Goal: Task Accomplishment & Management: Manage account settings

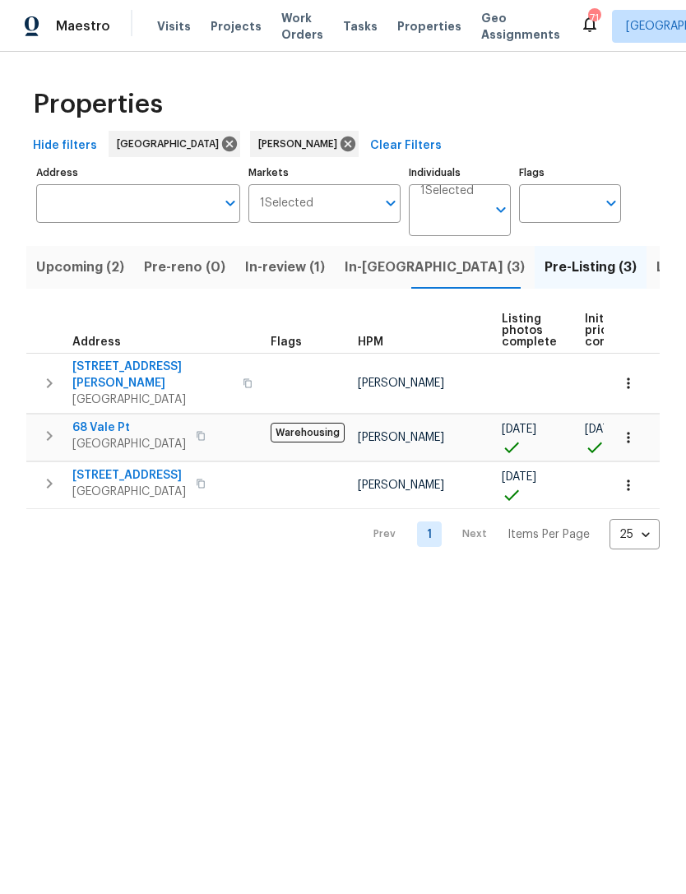
click at [163, 192] on input "Address" at bounding box center [125, 203] width 179 height 39
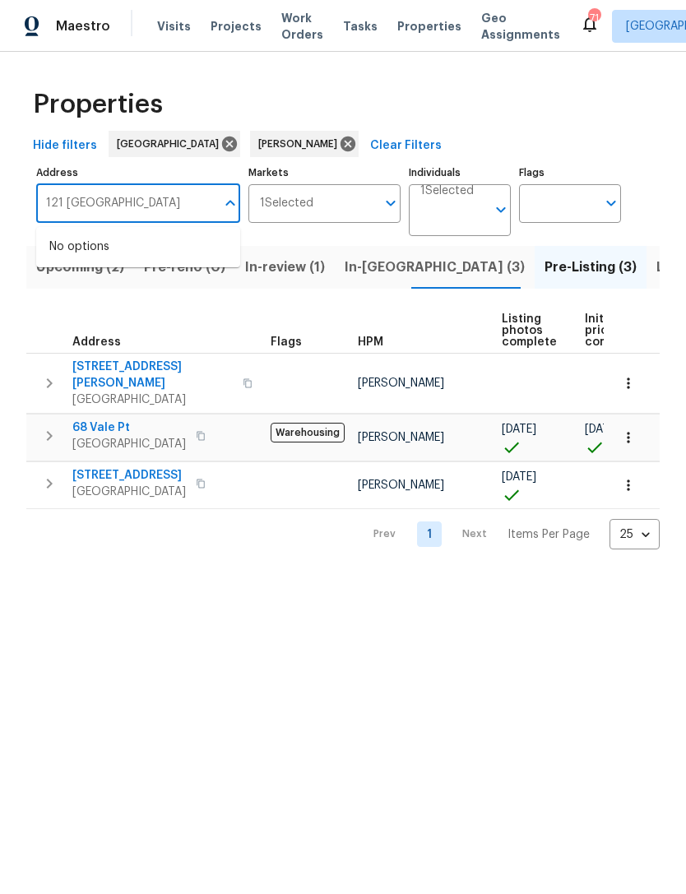
type input "121 northwoods"
click at [192, 237] on li "[STREET_ADDRESS]" at bounding box center [138, 247] width 204 height 27
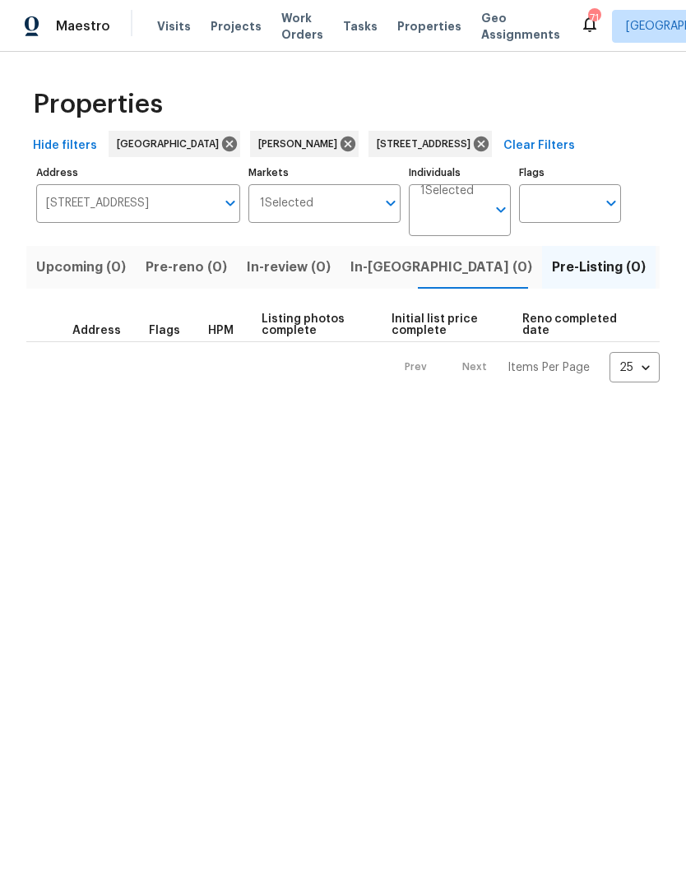
click at [655, 287] on button "Listed (1)" at bounding box center [694, 267] width 79 height 43
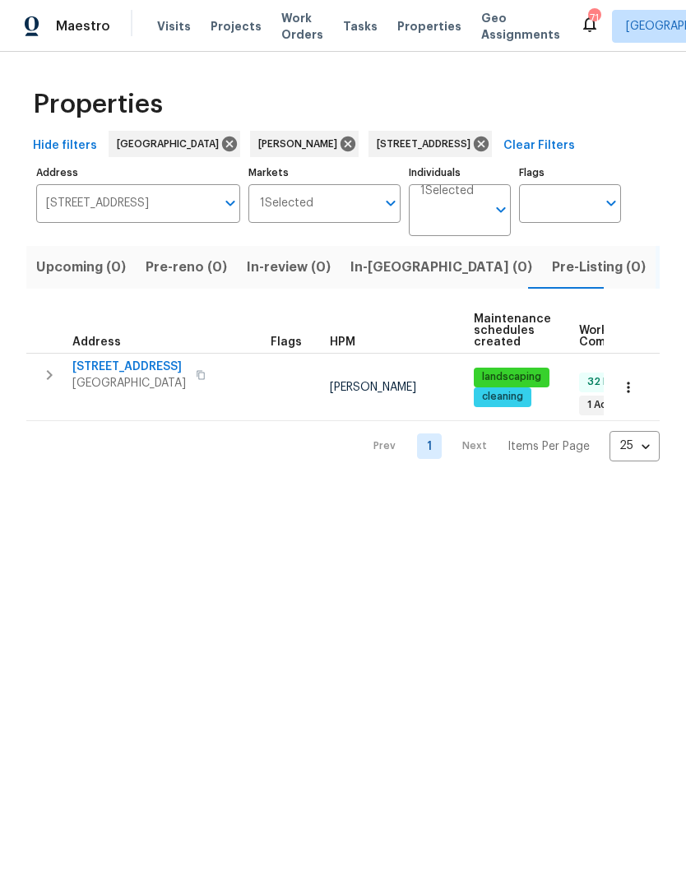
click at [50, 377] on icon "button" at bounding box center [50, 375] width 6 height 10
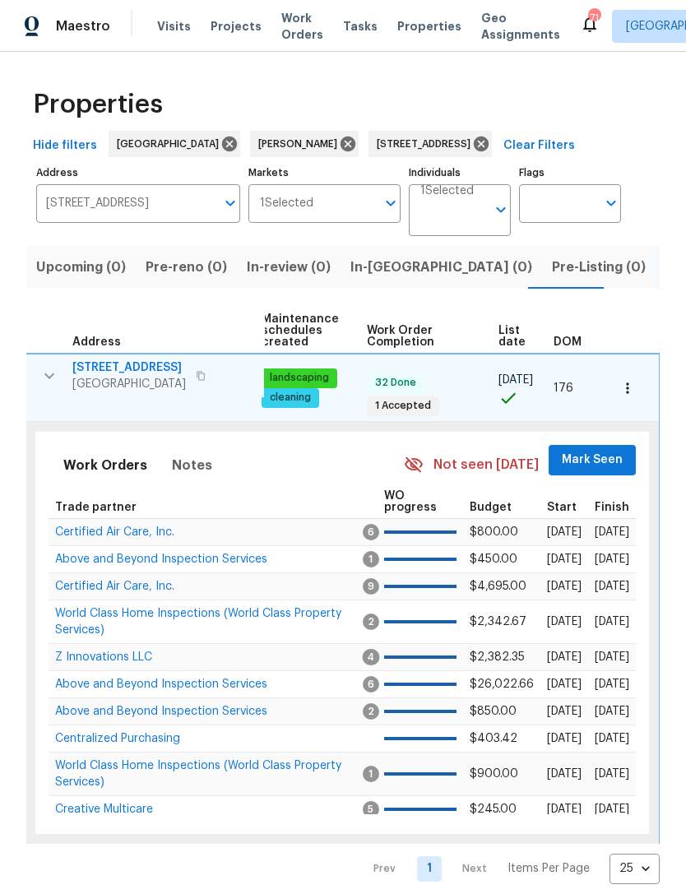
scroll to position [0, 211]
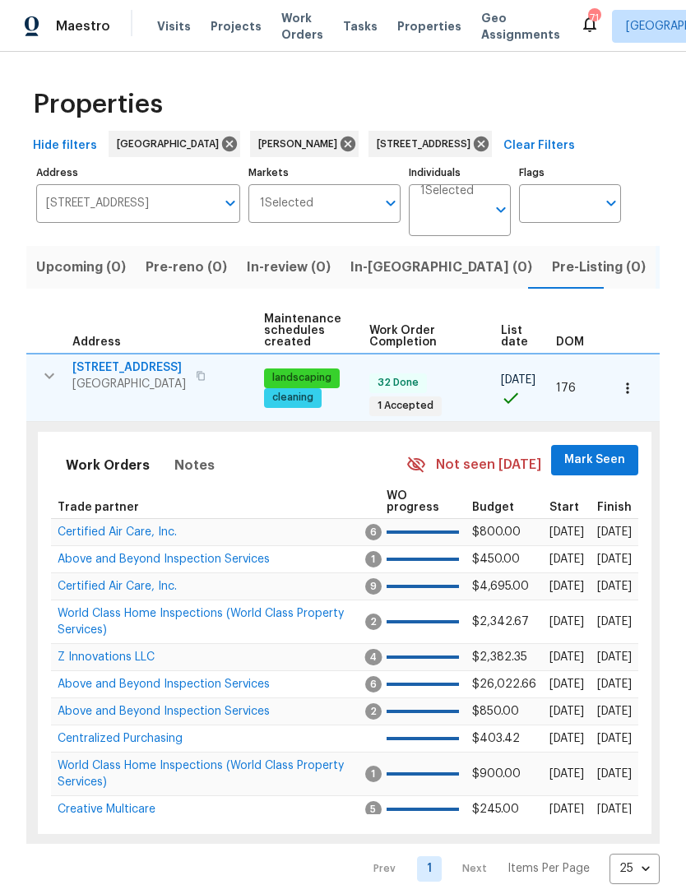
click at [608, 451] on span "Mark Seen" at bounding box center [594, 460] width 61 height 21
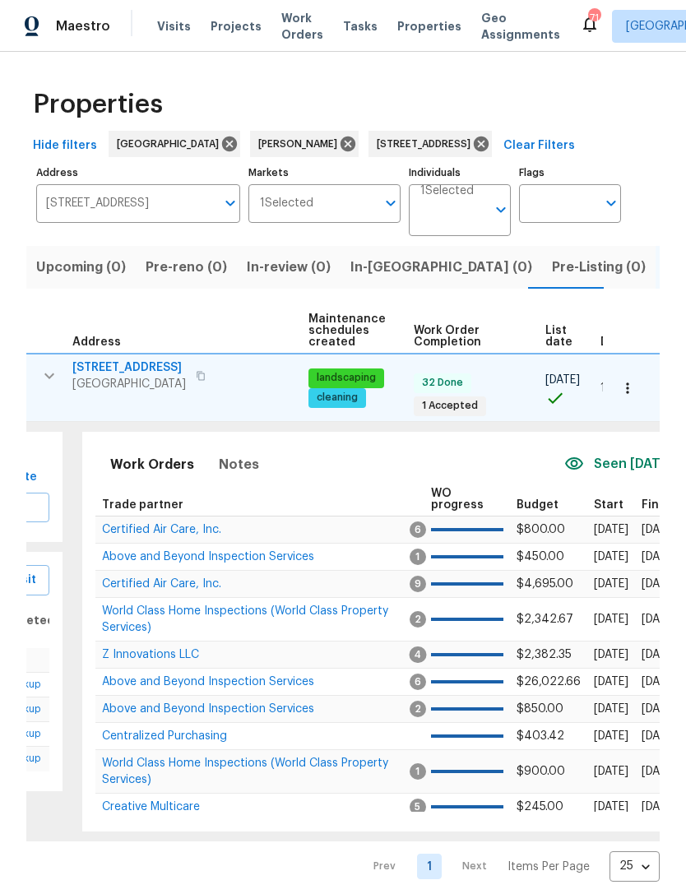
scroll to position [0, 148]
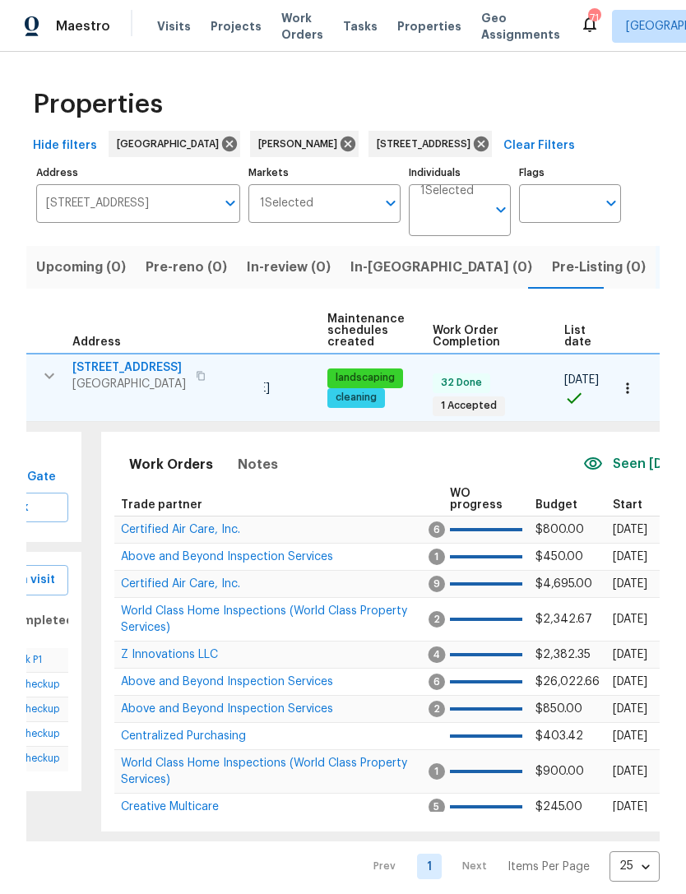
click at [211, 609] on span "World Class Home Inspections (World Class Property Services)" at bounding box center [264, 619] width 286 height 28
click at [488, 151] on icon at bounding box center [481, 144] width 15 height 15
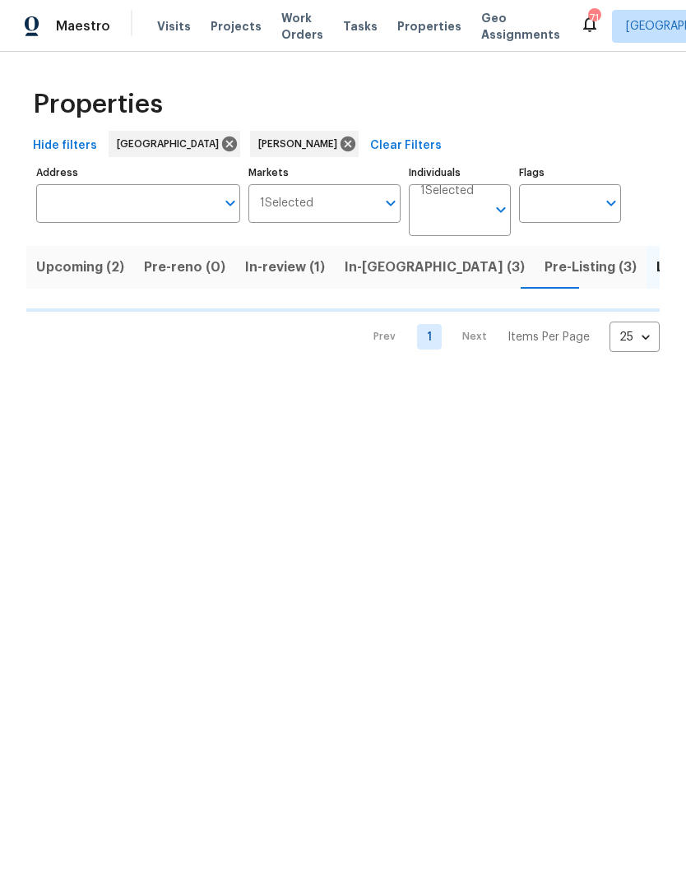
click at [171, 215] on input "text" at bounding box center [125, 203] width 179 height 39
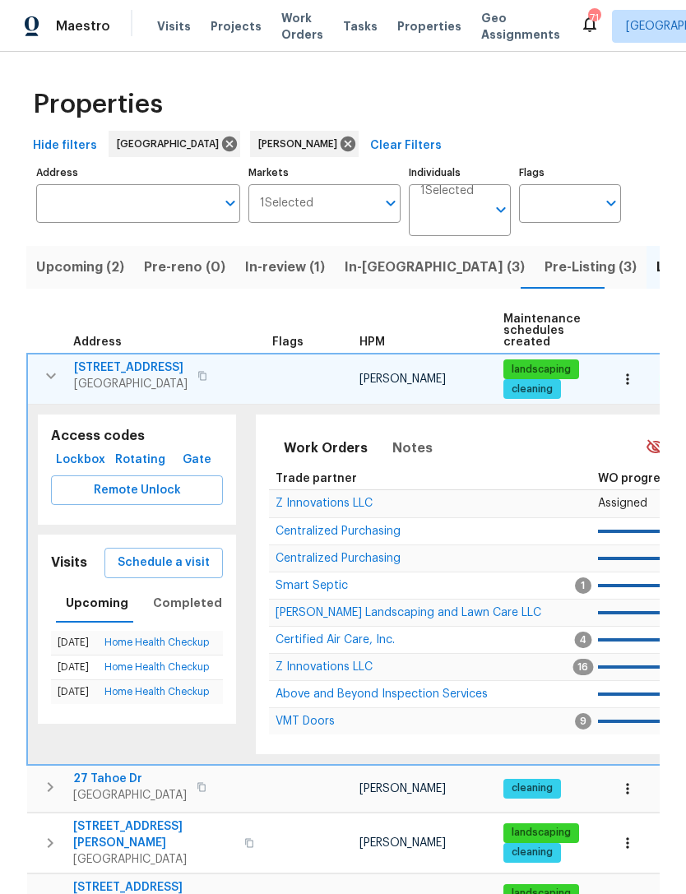
click at [168, 207] on input "Address" at bounding box center [125, 203] width 179 height 39
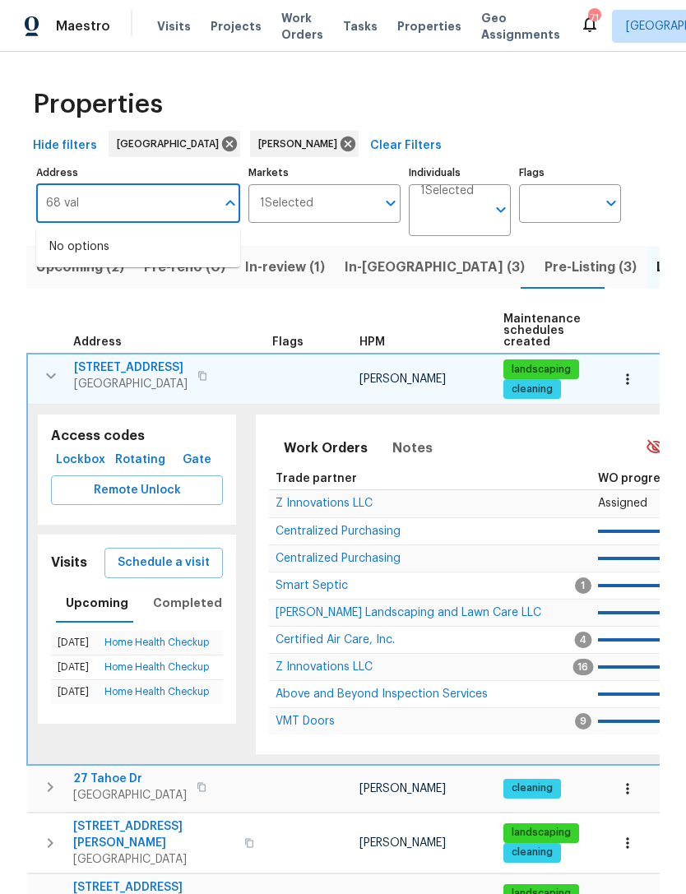
type input "68 vale"
click at [178, 243] on li "[STREET_ADDRESS]" at bounding box center [138, 247] width 204 height 27
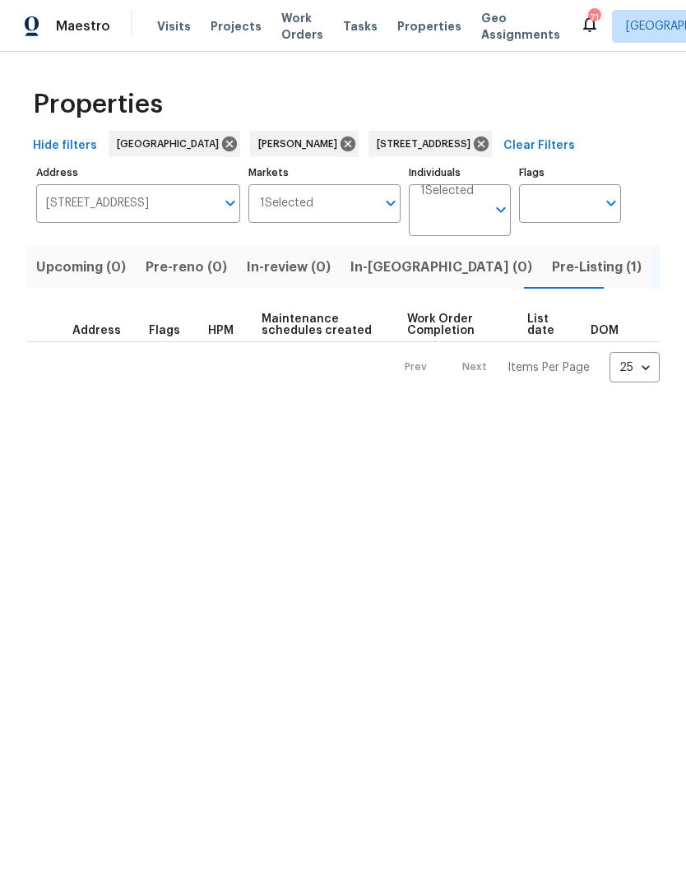
click at [552, 271] on span "Pre-Listing (1)" at bounding box center [597, 267] width 90 height 23
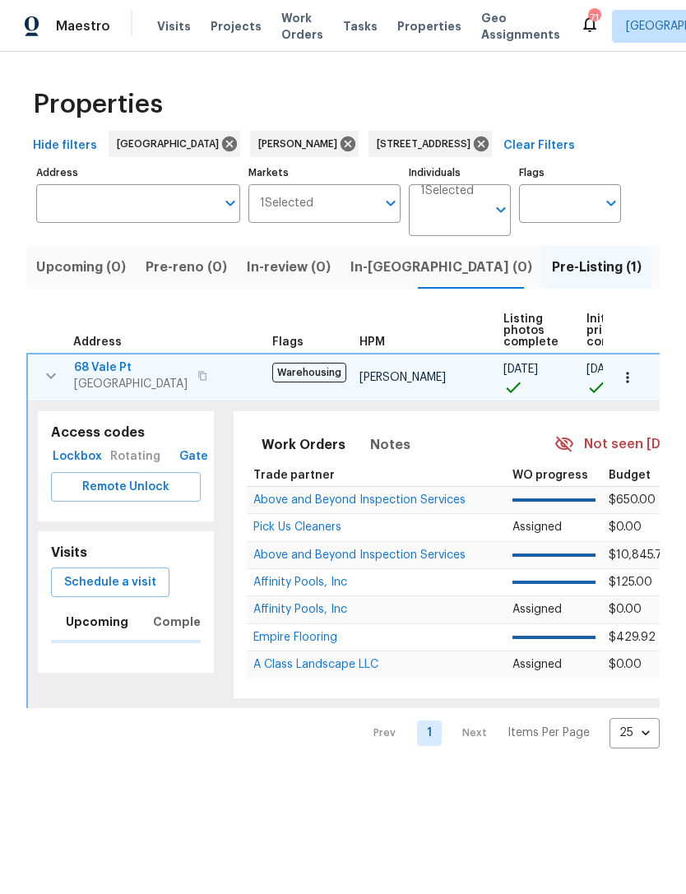
type input "[STREET_ADDRESS]"
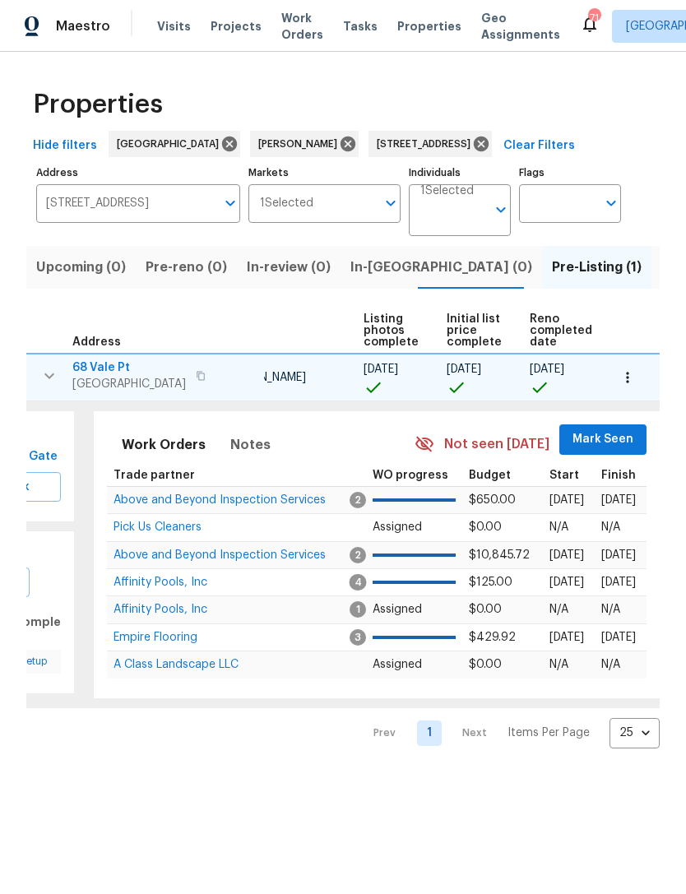
scroll to position [0, 139]
click at [596, 447] on span "Mark Seen" at bounding box center [603, 439] width 61 height 21
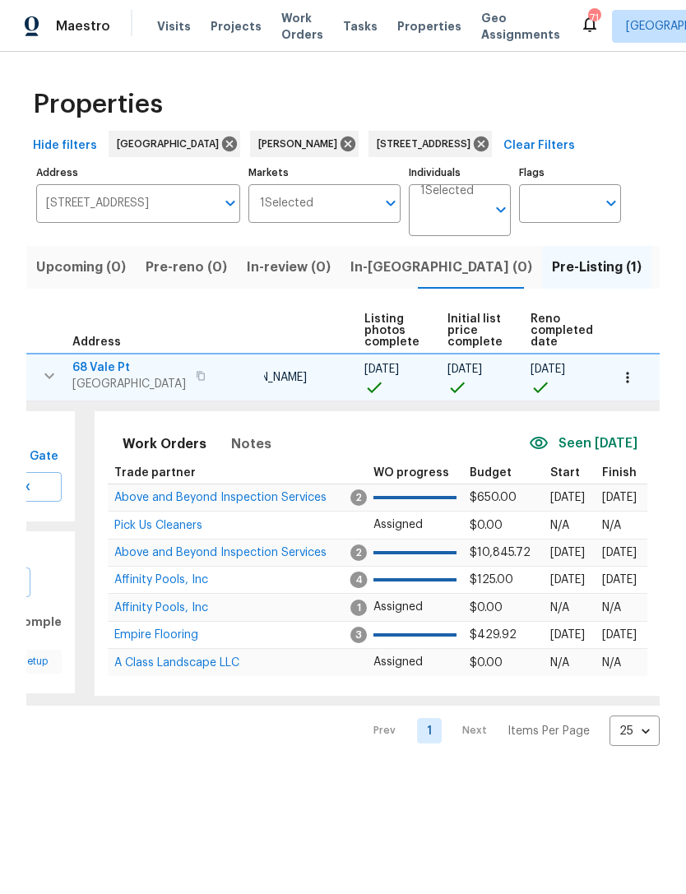
click at [624, 385] on icon "button" at bounding box center [627, 377] width 16 height 16
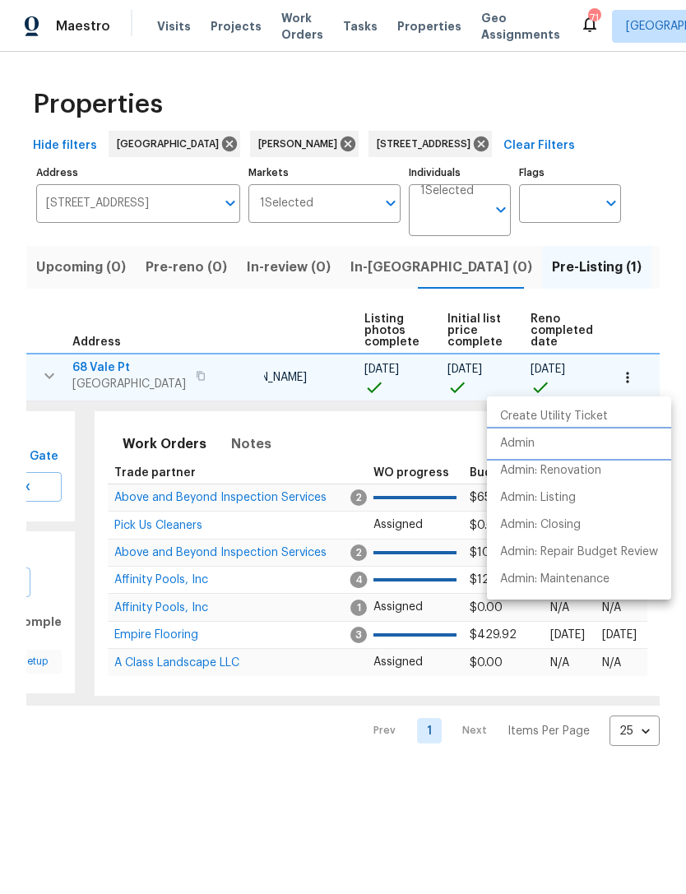
click at [562, 446] on li "Admin" at bounding box center [579, 443] width 184 height 27
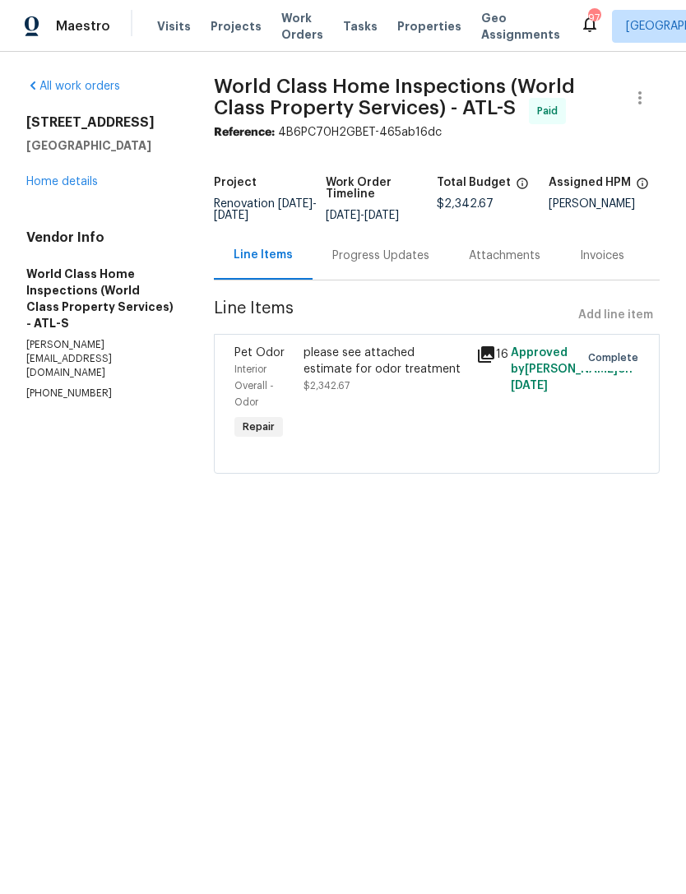
click at [73, 185] on link "Home details" at bounding box center [62, 182] width 72 height 12
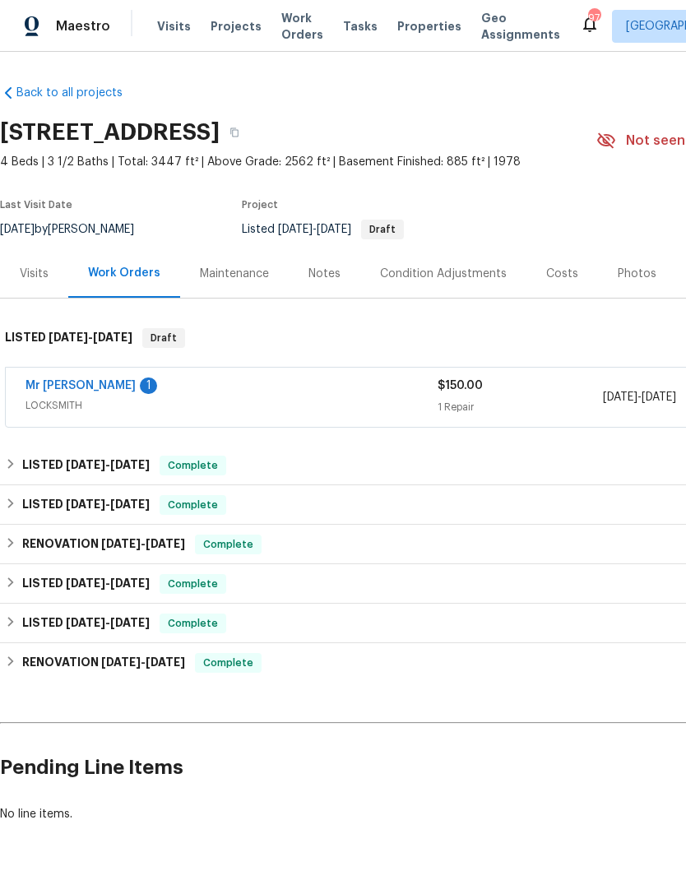
click at [102, 390] on link "Mr [PERSON_NAME]" at bounding box center [80, 386] width 110 height 12
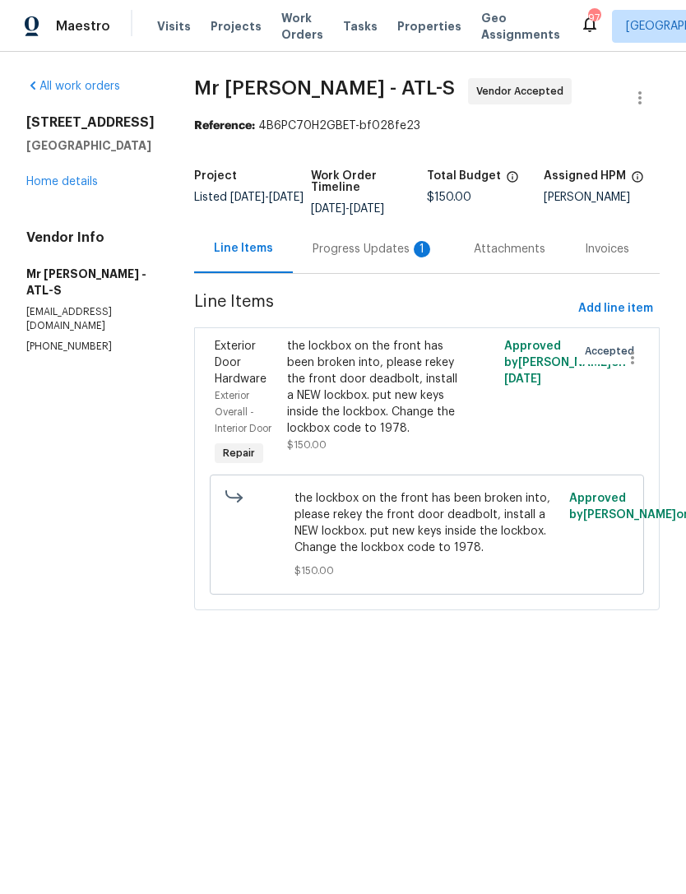
click at [335, 254] on div "Progress Updates 1" at bounding box center [373, 249] width 122 height 16
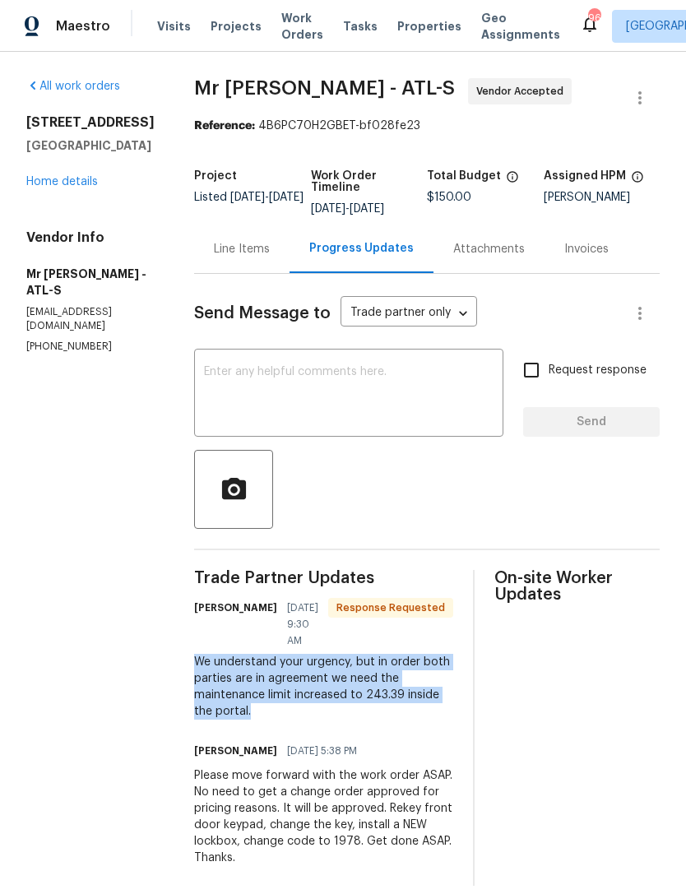
copy div "We understand your urgency, but in order both parties are in agreement we need …"
click at [76, 187] on link "Home details" at bounding box center [62, 182] width 72 height 12
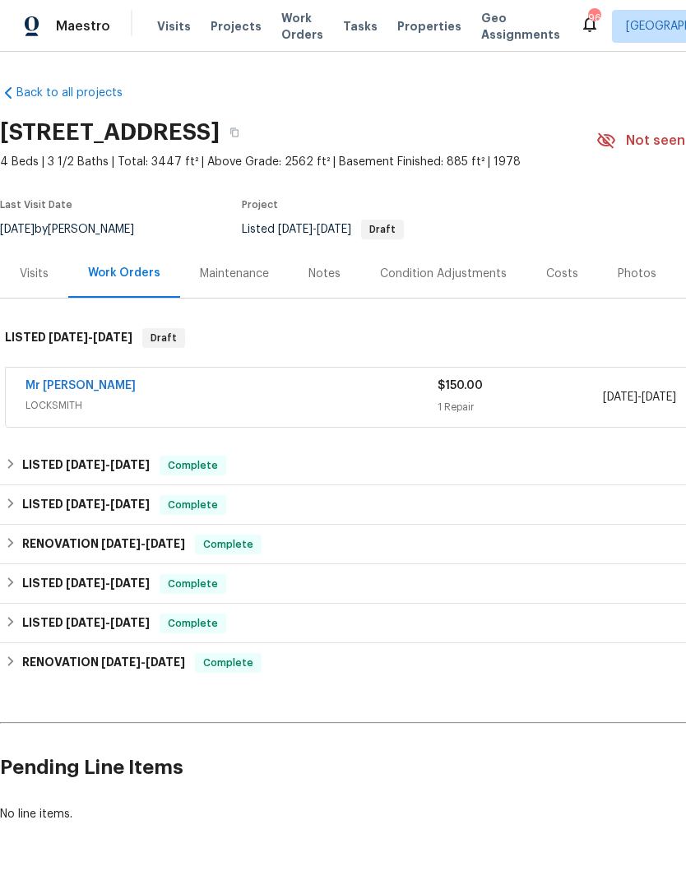
click at [103, 390] on link "Mr [PERSON_NAME]" at bounding box center [80, 386] width 110 height 12
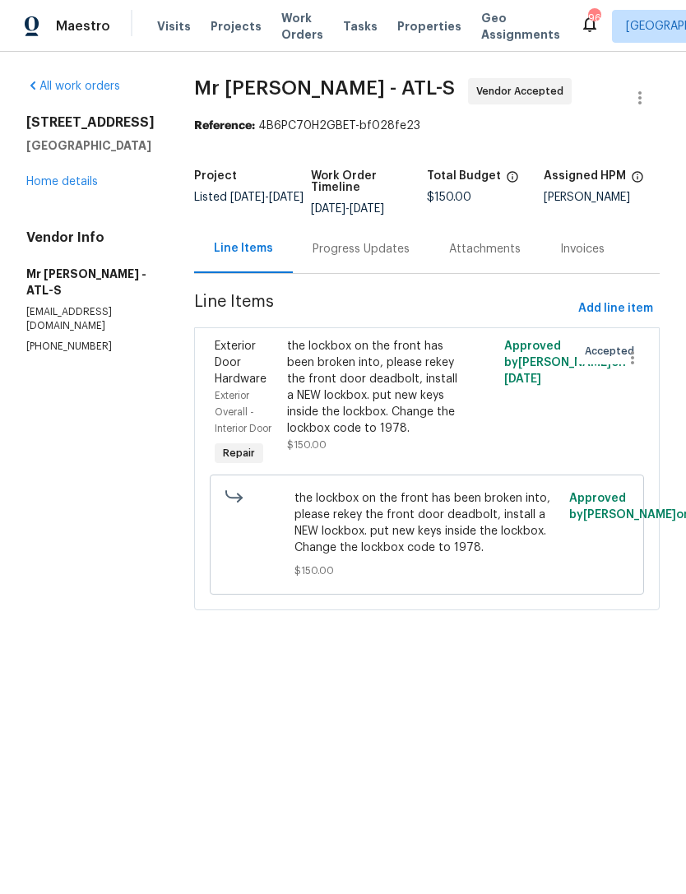
click at [398, 419] on div "the lockbox on the front has been broken into, please rekey the front door dead…" at bounding box center [372, 387] width 171 height 99
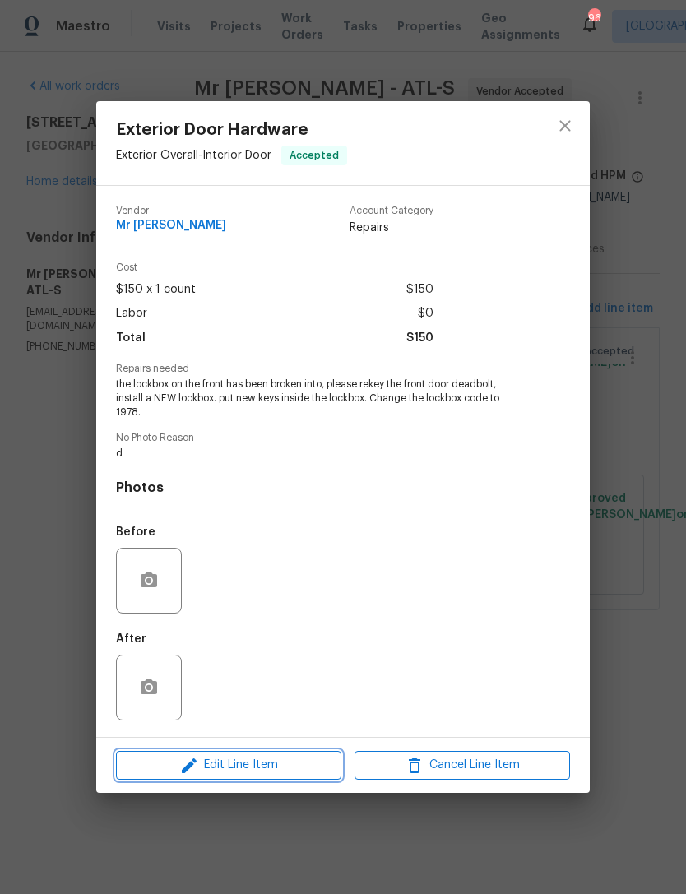
click at [299, 769] on span "Edit Line Item" at bounding box center [228, 765] width 215 height 21
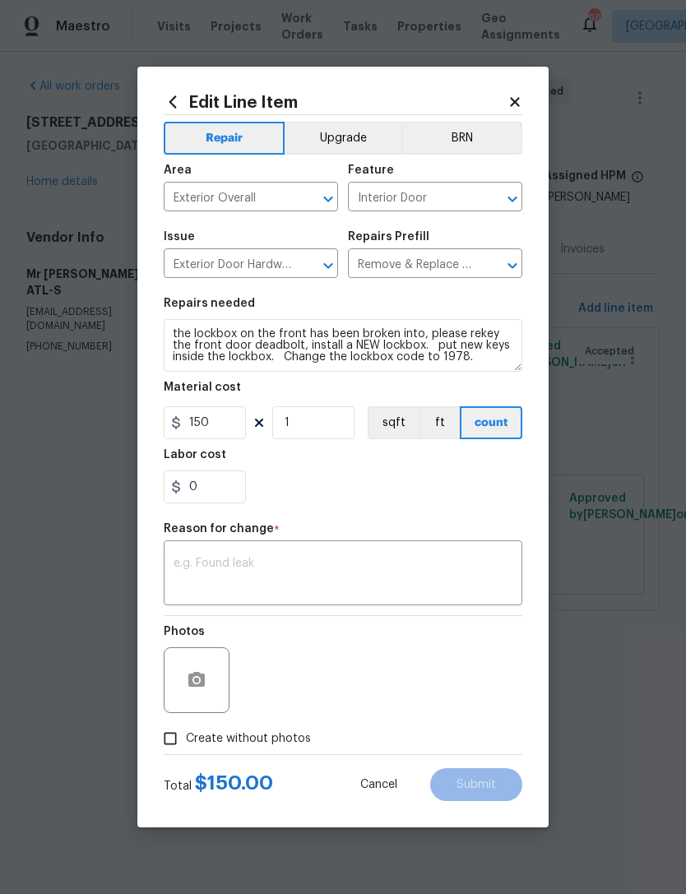
click at [360, 554] on div "x ​" at bounding box center [343, 574] width 359 height 61
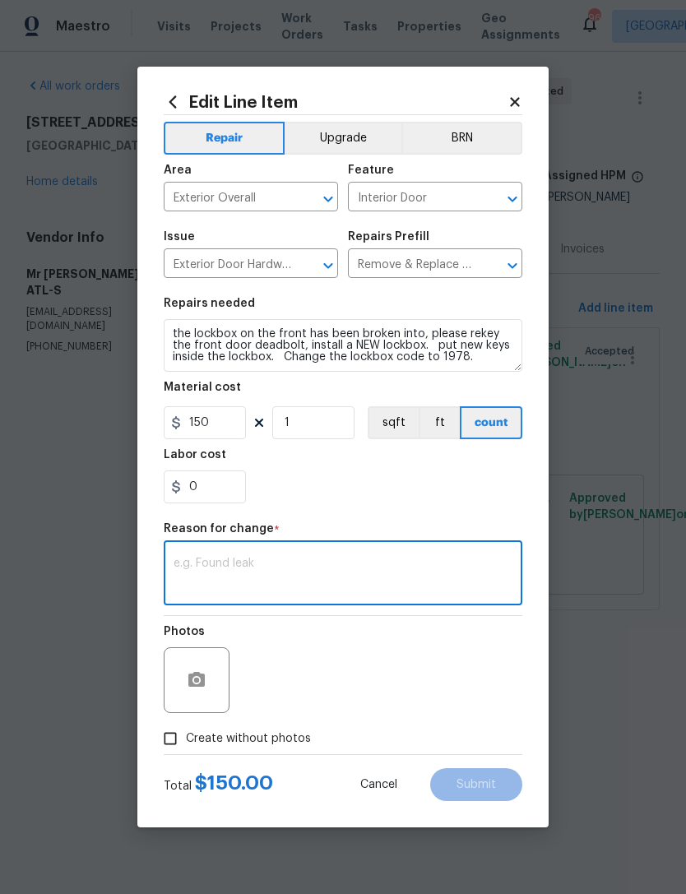
click at [322, 580] on textarea at bounding box center [343, 575] width 339 height 35
click at [322, 579] on textarea at bounding box center [343, 575] width 339 height 35
paste textarea "We understand your urgency, but in order both parties are in agreement we need …"
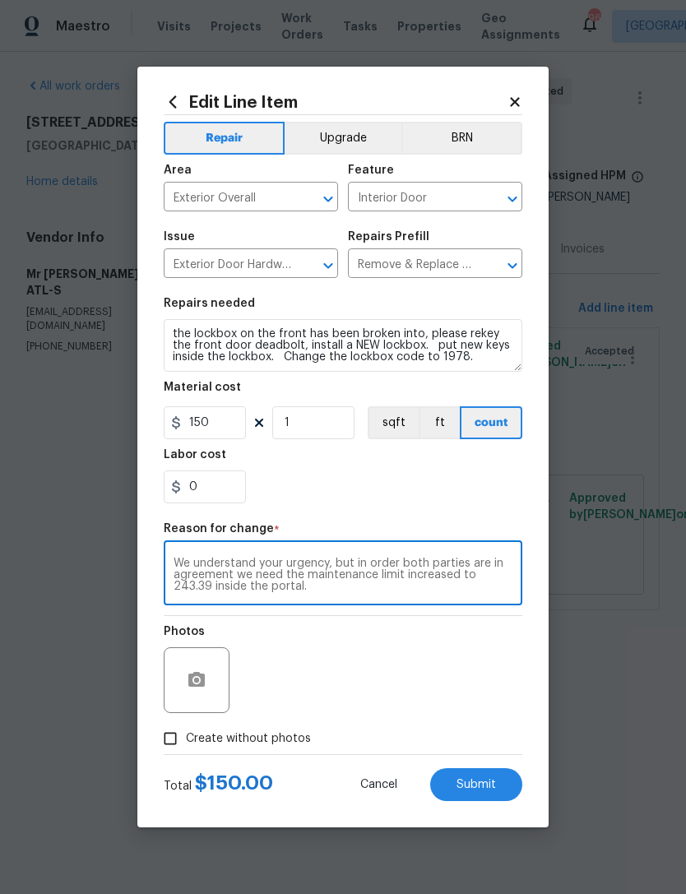
type textarea "We understand your urgency, but in order both parties are in agreement we need …"
click at [227, 415] on input "150" at bounding box center [205, 422] width 82 height 33
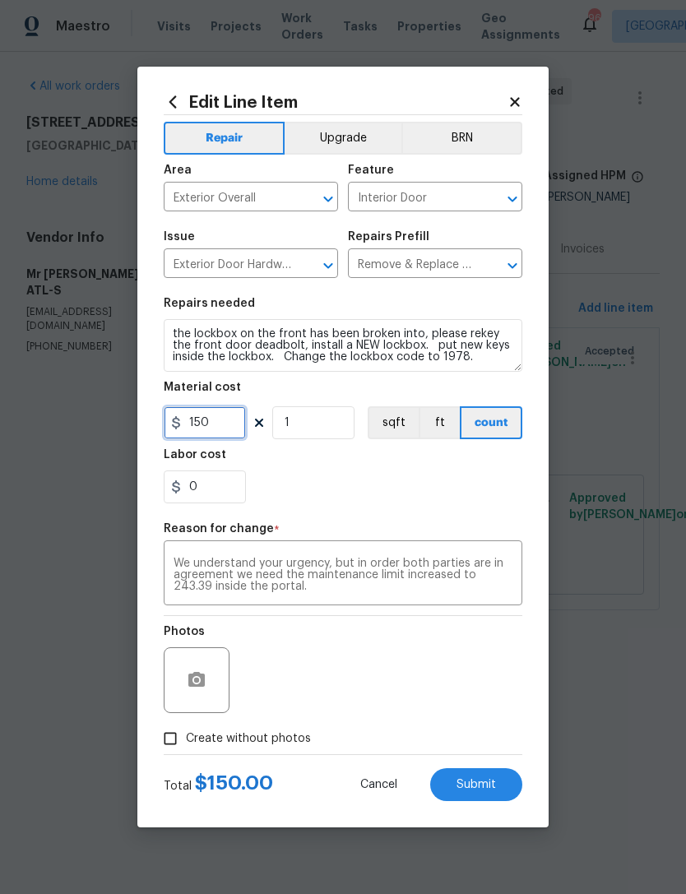
click at [231, 424] on input "150" at bounding box center [205, 422] width 82 height 33
type input "243.39"
click at [443, 488] on div "0" at bounding box center [343, 486] width 359 height 33
click at [465, 790] on span "Submit" at bounding box center [475, 785] width 39 height 12
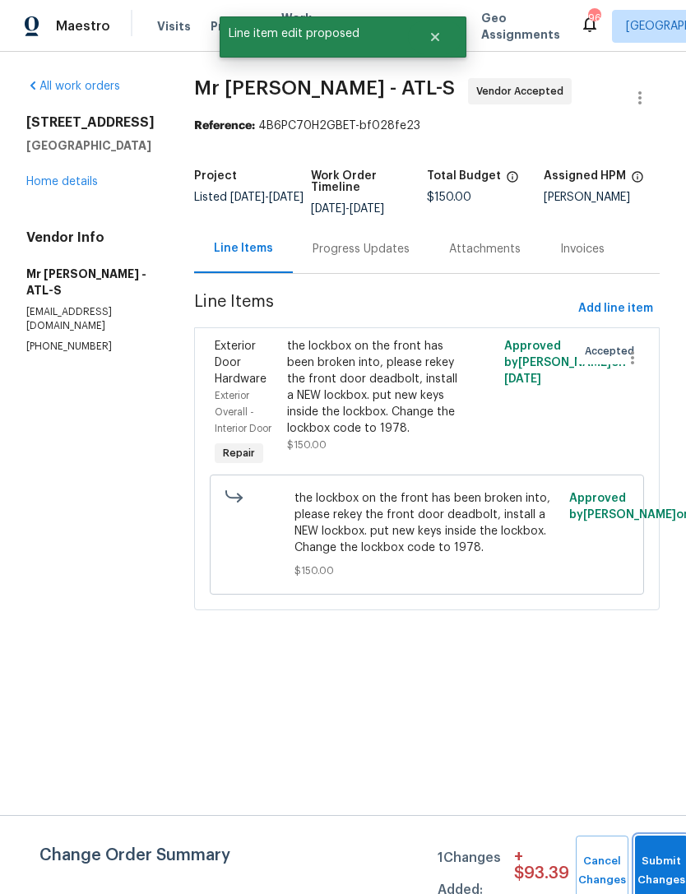
click at [654, 862] on button "Submit Changes" at bounding box center [661, 870] width 53 height 71
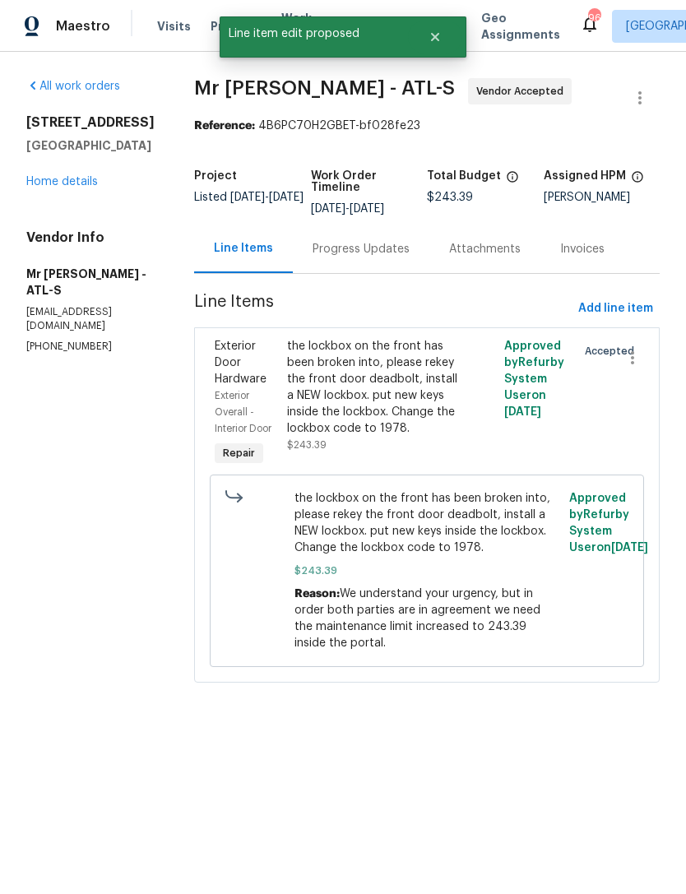
click at [345, 251] on div "Progress Updates" at bounding box center [360, 249] width 97 height 16
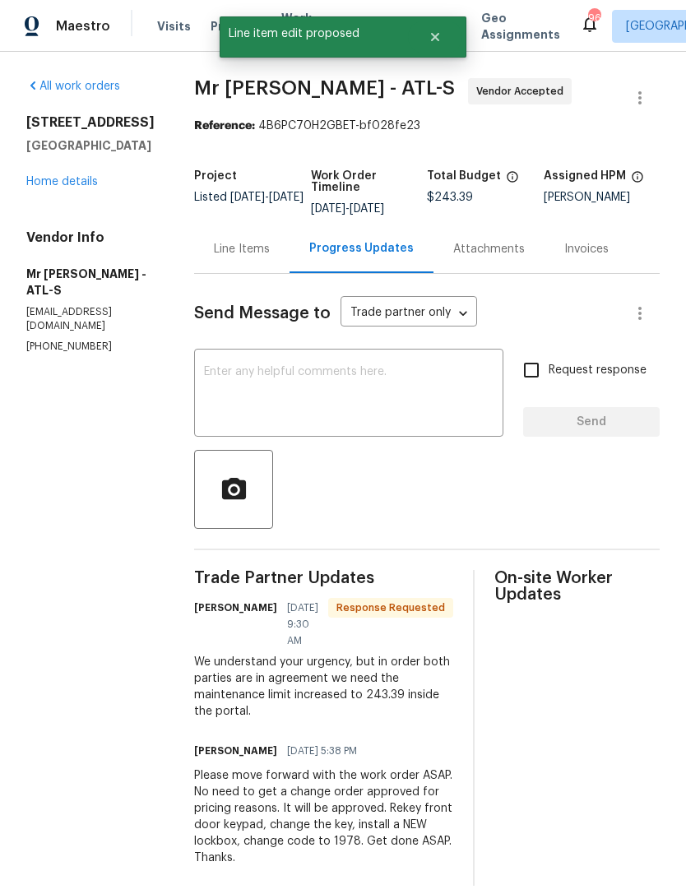
click at [365, 389] on textarea at bounding box center [348, 395] width 289 height 58
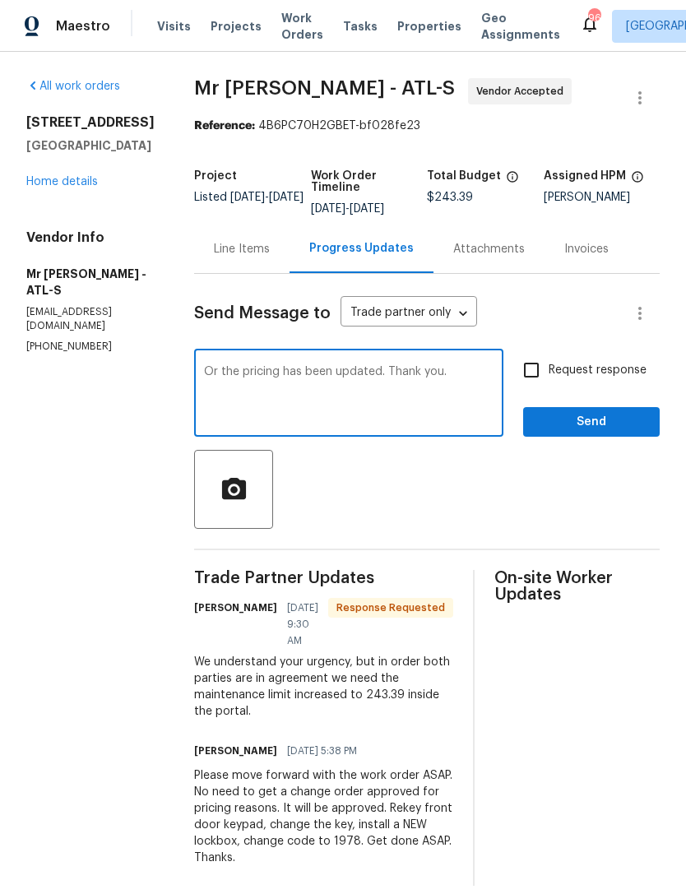
click at [204, 373] on textarea "Or the pricing has been updated. Thank you." at bounding box center [348, 395] width 289 height 58
type textarea "The pricing has been updated. Thank you."
click at [576, 418] on span "Send" at bounding box center [591, 422] width 110 height 21
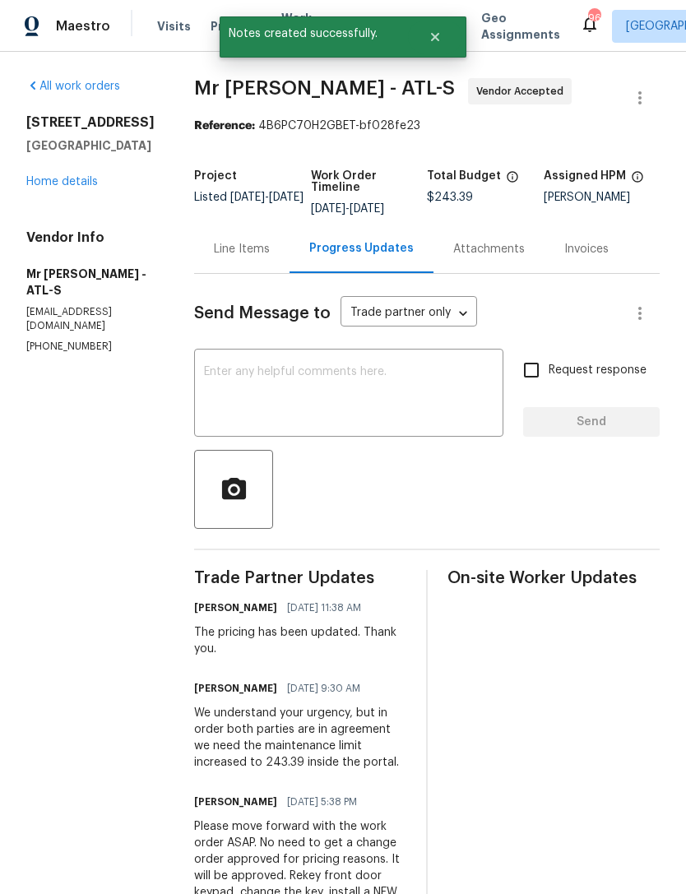
click at [78, 187] on link "Home details" at bounding box center [62, 182] width 72 height 12
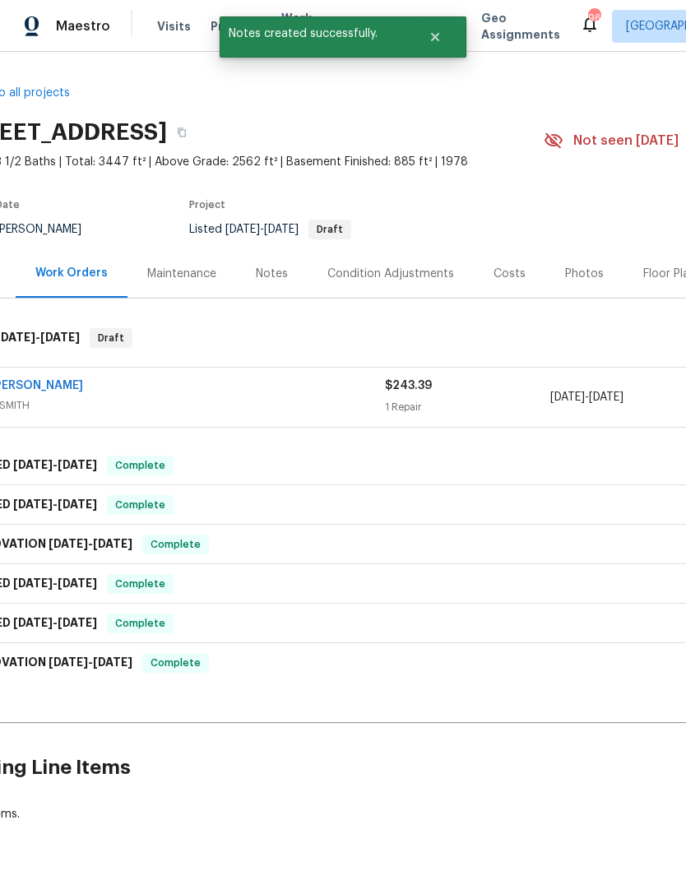
scroll to position [0, 228]
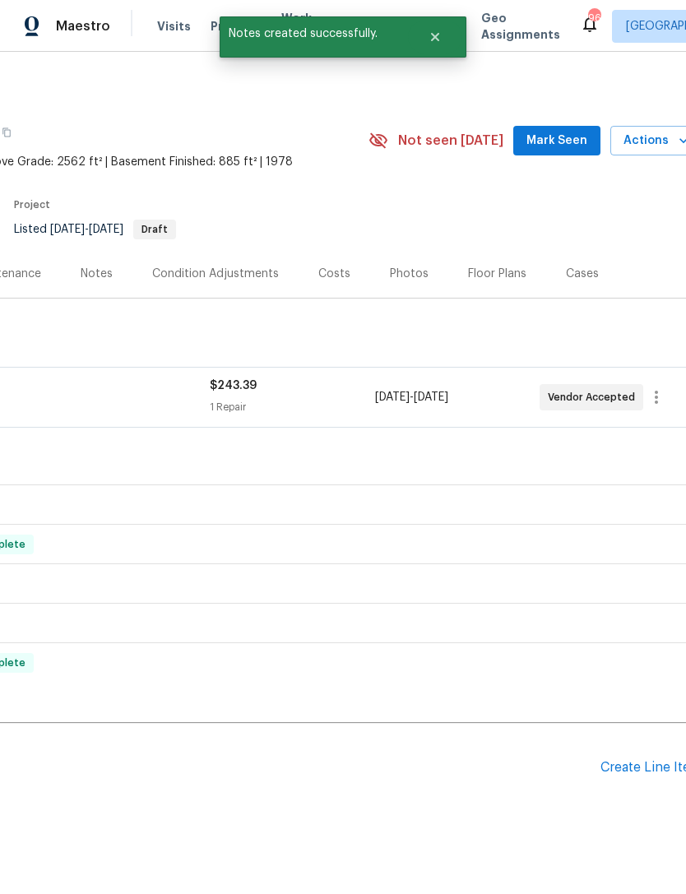
click at [569, 139] on span "Mark Seen" at bounding box center [556, 141] width 61 height 21
